Goal: Complete application form: Complete application form

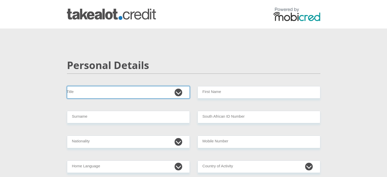
click at [169, 88] on select "Mr Ms Mrs Dr [PERSON_NAME]" at bounding box center [128, 92] width 123 height 12
select select "Mrs"
click at [67, 86] on select "Mr Ms Mrs Dr [PERSON_NAME]" at bounding box center [128, 92] width 123 height 12
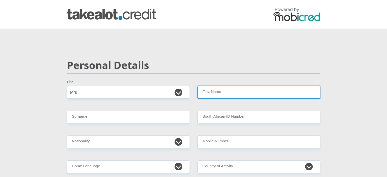
click at [214, 89] on input "First Name" at bounding box center [258, 92] width 123 height 12
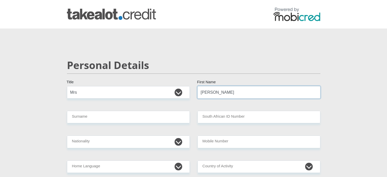
type input "[PERSON_NAME]"
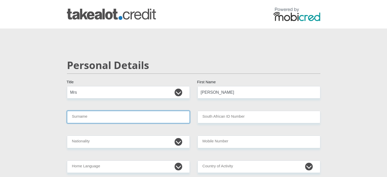
click at [174, 117] on input "Surname" at bounding box center [128, 117] width 123 height 12
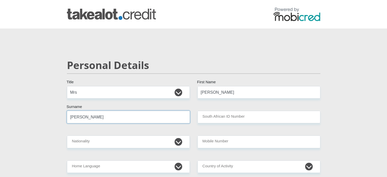
type input "[PERSON_NAME]"
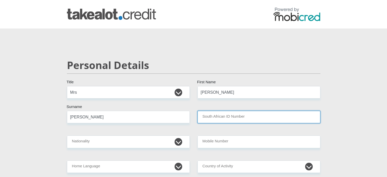
click at [227, 116] on input "South African ID Number" at bounding box center [258, 117] width 123 height 12
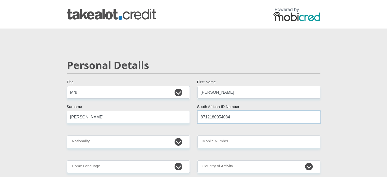
type input "8712180054084"
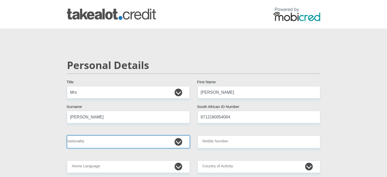
click at [176, 140] on select "[GEOGRAPHIC_DATA] [GEOGRAPHIC_DATA] [GEOGRAPHIC_DATA] [GEOGRAPHIC_DATA] [GEOGRA…" at bounding box center [128, 141] width 123 height 12
select select "ZAF"
click at [67, 135] on select "[GEOGRAPHIC_DATA] [GEOGRAPHIC_DATA] [GEOGRAPHIC_DATA] [GEOGRAPHIC_DATA] [GEOGRA…" at bounding box center [128, 141] width 123 height 12
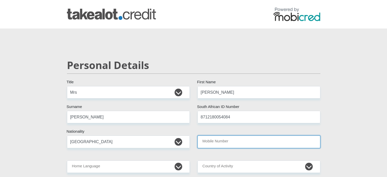
click at [250, 140] on input "Mobile Number" at bounding box center [258, 141] width 123 height 12
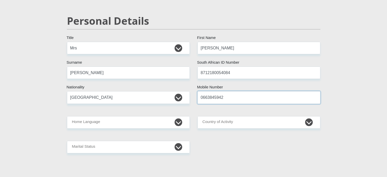
scroll to position [51, 0]
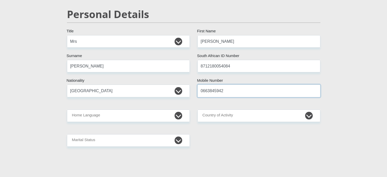
type input "0663845942"
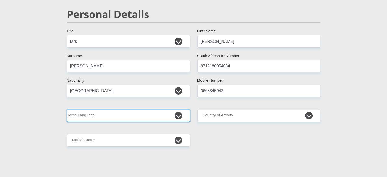
click at [170, 116] on select "Afrikaans English Sepedi South Ndebele Southern Sotho Swati Tsonga Tswana Venda…" at bounding box center [128, 115] width 123 height 12
select select "eng"
click at [67, 109] on select "Afrikaans English Sepedi South Ndebele Southern Sotho Swati Tsonga Tswana Venda…" at bounding box center [128, 115] width 123 height 12
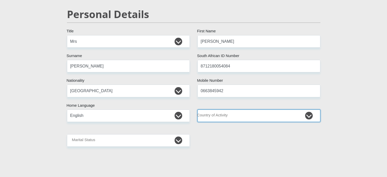
click at [250, 117] on select "[GEOGRAPHIC_DATA] [GEOGRAPHIC_DATA] [GEOGRAPHIC_DATA] [GEOGRAPHIC_DATA] [GEOGRA…" at bounding box center [258, 115] width 123 height 12
select select "ZAF"
click at [197, 109] on select "[GEOGRAPHIC_DATA] [GEOGRAPHIC_DATA] [GEOGRAPHIC_DATA] [GEOGRAPHIC_DATA] [GEOGRA…" at bounding box center [258, 115] width 123 height 12
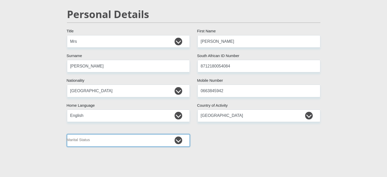
click at [151, 141] on select "Married ANC Single Divorced Widowed Married COP or Customary Law" at bounding box center [128, 140] width 123 height 12
select select "5"
click at [67, 134] on select "Married ANC Single Divorced Widowed Married COP or Customary Law" at bounding box center [128, 140] width 123 height 12
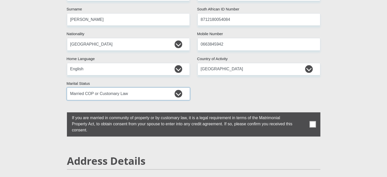
scroll to position [102, 0]
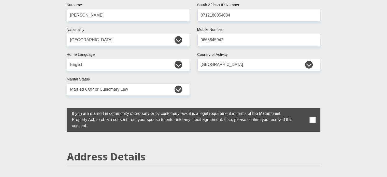
click at [313, 119] on span at bounding box center [312, 120] width 6 height 6
click at [62, 109] on input "checkbox" at bounding box center [62, 109] width 0 height 0
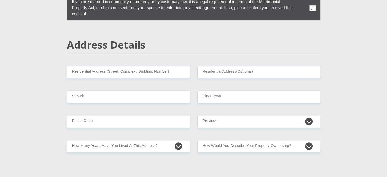
scroll to position [229, 0]
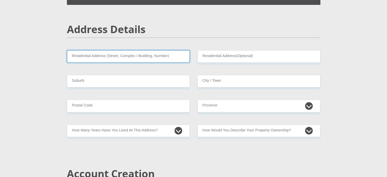
click at [161, 54] on input "Residential Address (Street, Complex / Building, Number)" at bounding box center [128, 56] width 123 height 12
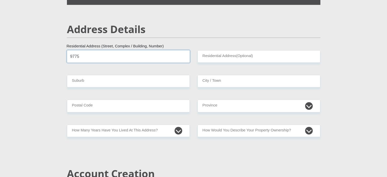
type input "[STREET_ADDRESS]"
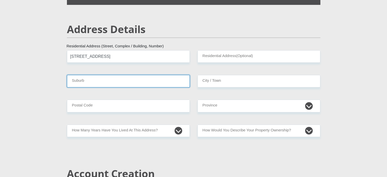
type input "Kathu"
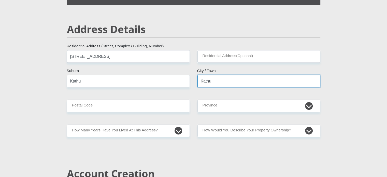
type input "8446"
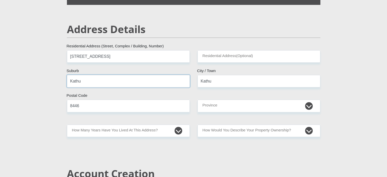
drag, startPoint x: 132, startPoint y: 82, endPoint x: 58, endPoint y: 75, distance: 74.4
type input "Rooisand"
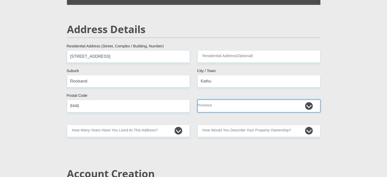
click at [249, 106] on select "Eastern Cape Free State [GEOGRAPHIC_DATA] [GEOGRAPHIC_DATA][DATE] [GEOGRAPHIC_D…" at bounding box center [258, 105] width 123 height 12
select select "[GEOGRAPHIC_DATA]"
click at [197, 99] on select "Eastern Cape Free State [GEOGRAPHIC_DATA] [GEOGRAPHIC_DATA][DATE] [GEOGRAPHIC_D…" at bounding box center [258, 105] width 123 height 12
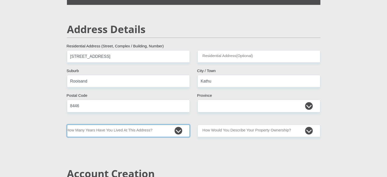
click at [166, 130] on select "less than 1 year 1-3 years 3-5 years 5+ years" at bounding box center [128, 130] width 123 height 12
select select "0"
click at [67, 124] on select "less than 1 year 1-3 years 3-5 years 5+ years" at bounding box center [128, 130] width 123 height 12
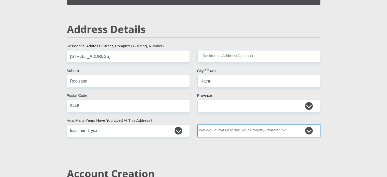
click at [277, 128] on select "Owned Rented Family Owned Company Dwelling" at bounding box center [258, 130] width 123 height 12
select select "Rented"
click at [197, 124] on select "Owned Rented Family Owned Company Dwelling" at bounding box center [258, 130] width 123 height 12
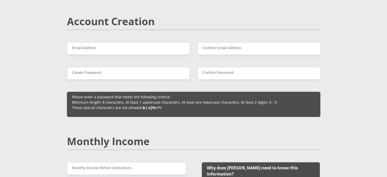
scroll to position [382, 0]
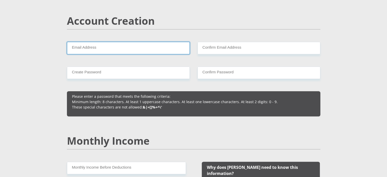
click at [161, 46] on input "Email Address" at bounding box center [128, 48] width 123 height 12
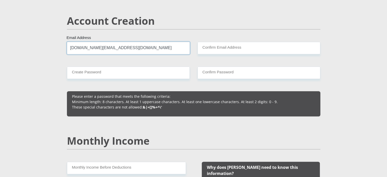
type input "[DOMAIN_NAME][EMAIL_ADDRESS][DOMAIN_NAME]"
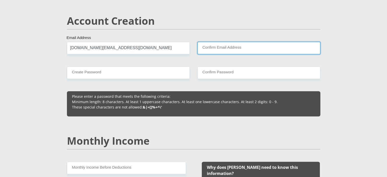
click at [221, 49] on input "Confirm Email Address" at bounding box center [258, 48] width 123 height 12
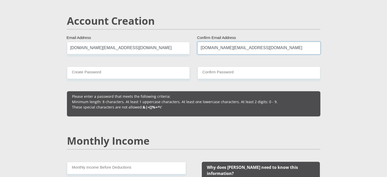
type input "[DOMAIN_NAME][EMAIL_ADDRESS][DOMAIN_NAME]"
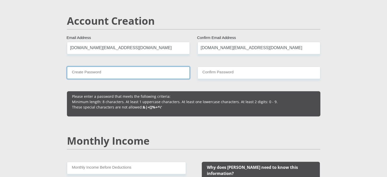
click at [171, 70] on input "Create Password" at bounding box center [128, 72] width 123 height 12
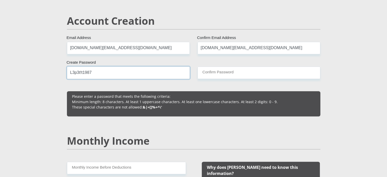
type input "L3p3t!t1987"
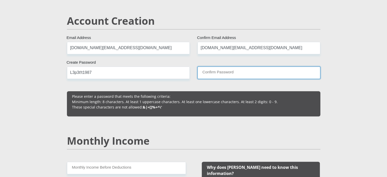
click at [220, 73] on input "Confirm Password" at bounding box center [258, 72] width 123 height 12
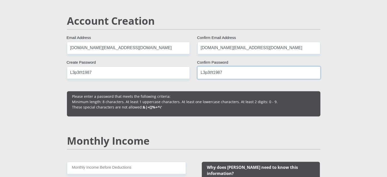
type input "L3p3t!t1987"
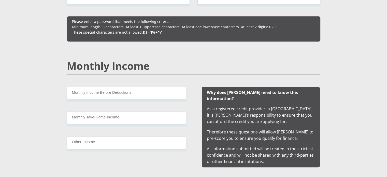
scroll to position [458, 0]
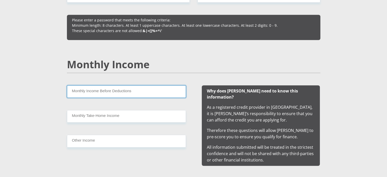
click at [100, 90] on input "Monthly Income Before Deductions" at bounding box center [126, 91] width 119 height 12
type input "15000"
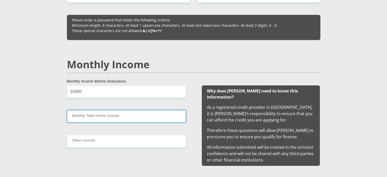
click at [105, 115] on input "Monthly Take-Home Income" at bounding box center [126, 116] width 119 height 12
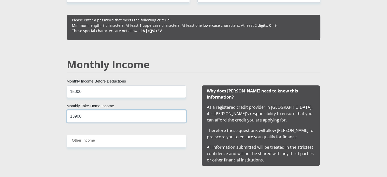
type input "13900"
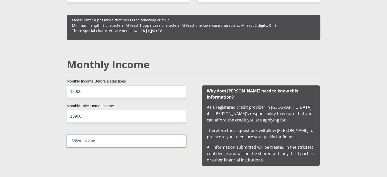
click at [105, 139] on input "Other Income" at bounding box center [126, 141] width 119 height 12
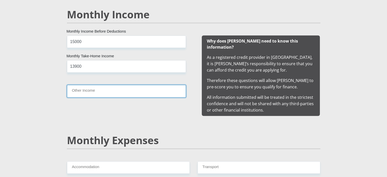
scroll to position [509, 0]
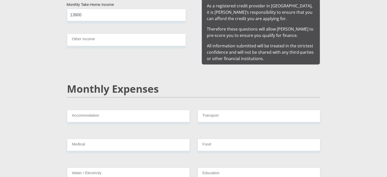
scroll to position [560, 0]
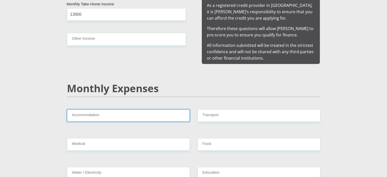
click at [121, 110] on input "Accommodation" at bounding box center [128, 115] width 123 height 12
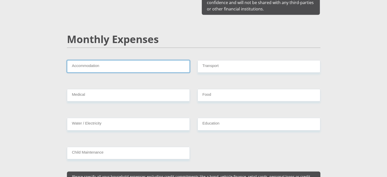
scroll to position [611, 0]
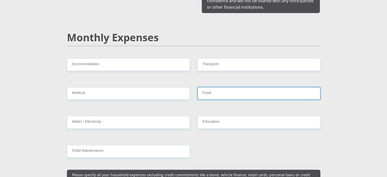
click at [217, 87] on input "Food" at bounding box center [258, 93] width 123 height 12
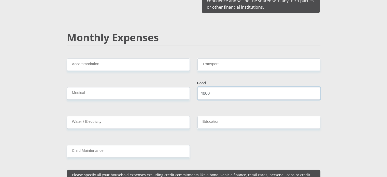
type input "4000"
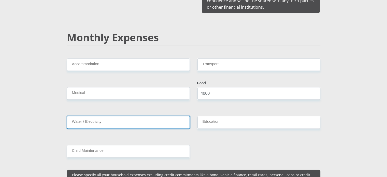
click at [111, 116] on input "Water / Electricity" at bounding box center [128, 122] width 123 height 12
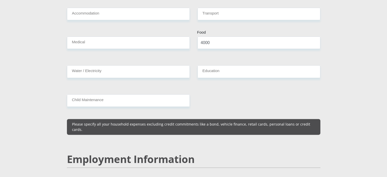
scroll to position [662, 0]
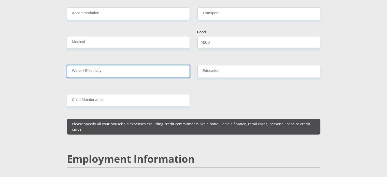
click at [139, 65] on input "Water / Electricity" at bounding box center [128, 71] width 123 height 12
type input "1000"
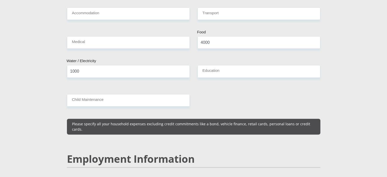
click at [357, 118] on section "Personal Details Mr Ms Mrs Dr [PERSON_NAME] Title [PERSON_NAME] First Name [PER…" at bounding box center [193, 166] width 387 height 1598
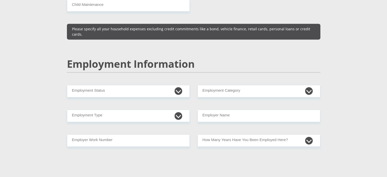
scroll to position [763, 0]
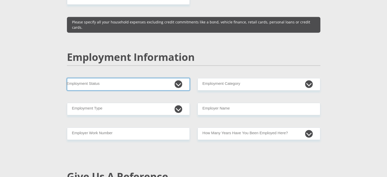
click at [176, 78] on select "Permanent/Full-time Part-time/Casual [DEMOGRAPHIC_DATA] Worker Self-Employed Ho…" at bounding box center [128, 84] width 123 height 12
select select "1"
click at [67, 78] on select "Permanent/Full-time Part-time/Casual [DEMOGRAPHIC_DATA] Worker Self-Employed Ho…" at bounding box center [128, 84] width 123 height 12
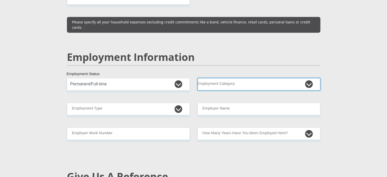
click at [234, 78] on select "AGRICULTURE ALCOHOL & TOBACCO CONSTRUCTION MATERIALS METALLURGY EQUIPMENT FOR R…" at bounding box center [258, 84] width 123 height 12
select select "59"
click at [197, 78] on select "AGRICULTURE ALCOHOL & TOBACCO CONSTRUCTION MATERIALS METALLURGY EQUIPMENT FOR R…" at bounding box center [258, 84] width 123 height 12
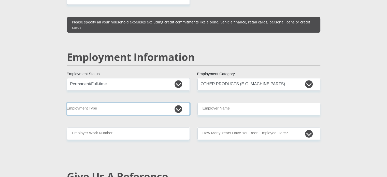
click at [180, 103] on select "College/Lecturer Craft Seller Creative Driver Executive Farmer Forces - Non Com…" at bounding box center [128, 109] width 123 height 12
select select "Sales"
click at [67, 103] on select "College/Lecturer Craft Seller Creative Driver Executive Farmer Forces - Non Com…" at bounding box center [128, 109] width 123 height 12
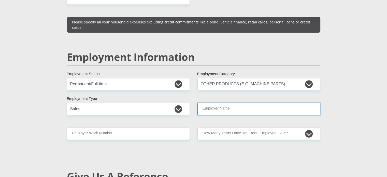
click at [232, 103] on input "Employer Name" at bounding box center [258, 109] width 123 height 12
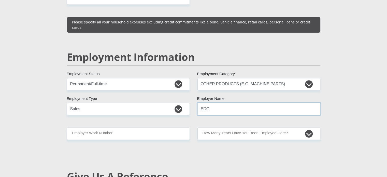
type input "EDG"
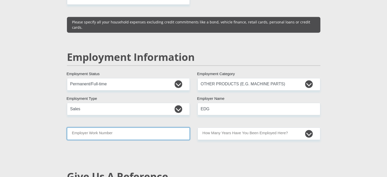
click at [163, 127] on input "Employer Work Number" at bounding box center [128, 133] width 123 height 12
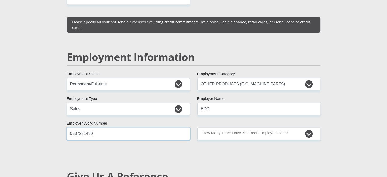
type input "0537231490"
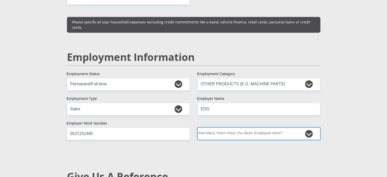
click at [259, 127] on select "less than 1 year 1-3 years 3-5 years 5+ years" at bounding box center [258, 133] width 123 height 12
select select "24"
click at [197, 127] on select "less than 1 year 1-3 years 3-5 years 5+ years" at bounding box center [258, 133] width 123 height 12
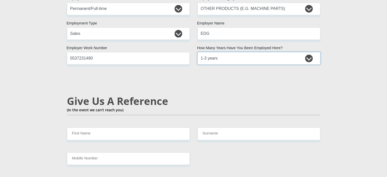
scroll to position [840, 0]
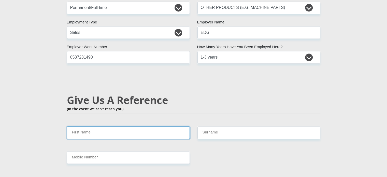
click at [130, 126] on input "First Name" at bounding box center [128, 132] width 123 height 12
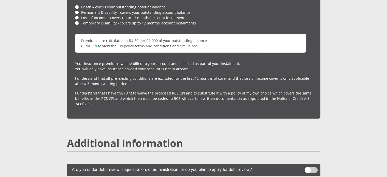
scroll to position [1262, 0]
